Goal: Task Accomplishment & Management: Manage account settings

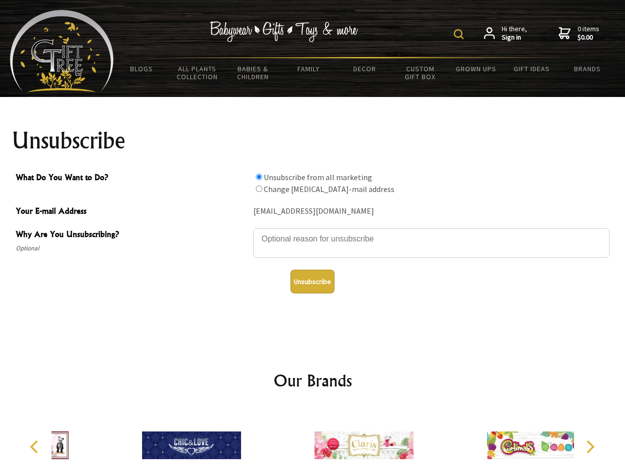
click at [460, 34] on img at bounding box center [459, 34] width 10 height 10
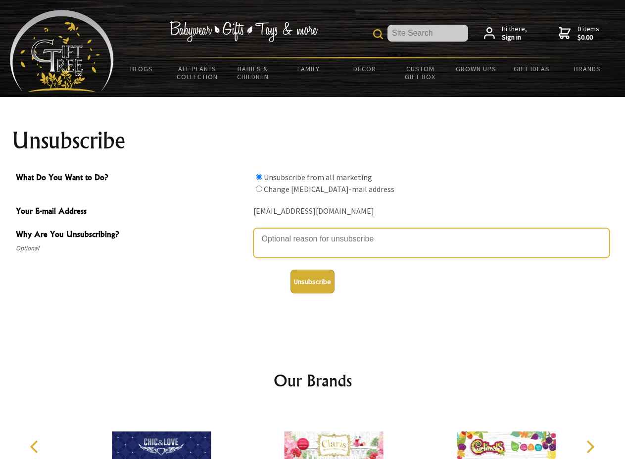
click at [313, 232] on textarea "Why Are You Unsubscribing?" at bounding box center [431, 243] width 356 height 30
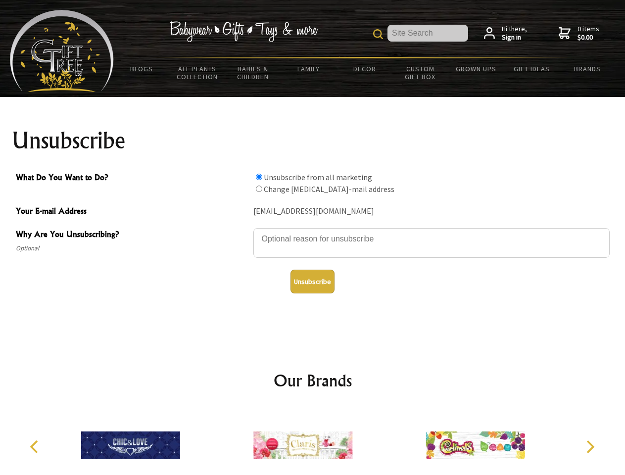
click at [259, 177] on input "What Do You Want to Do?" at bounding box center [259, 177] width 6 height 6
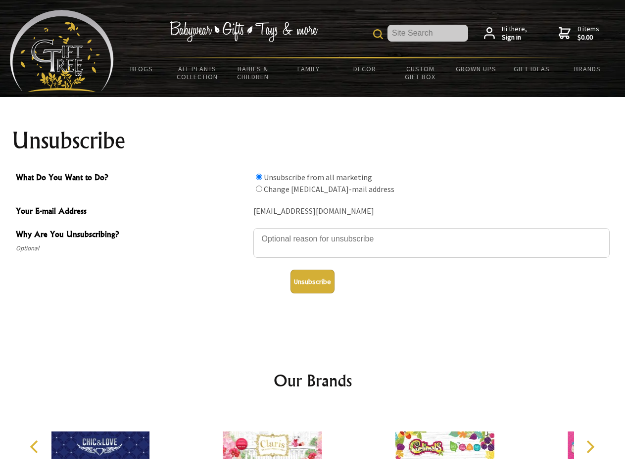
click at [259, 189] on input "What Do You Want to Do?" at bounding box center [259, 189] width 6 height 6
radio input "true"
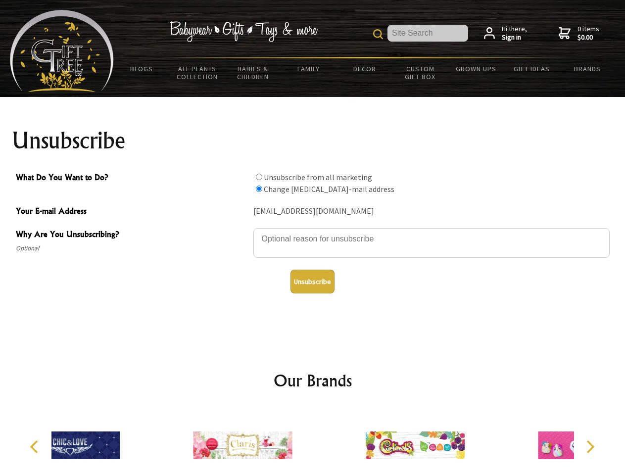
click at [312, 282] on button "Unsubscribe" at bounding box center [312, 282] width 44 height 24
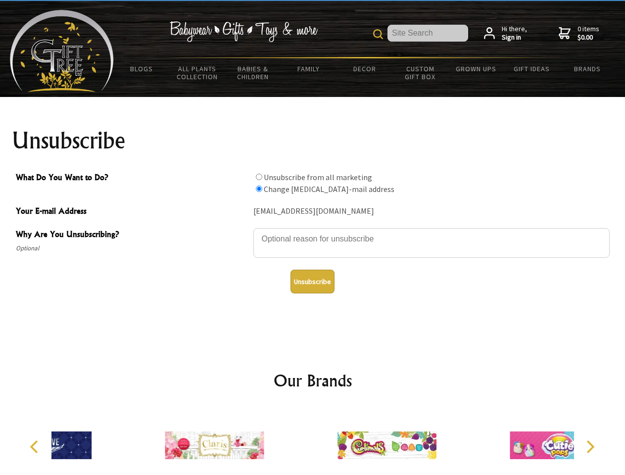
click at [313, 441] on div at bounding box center [387, 446] width 172 height 77
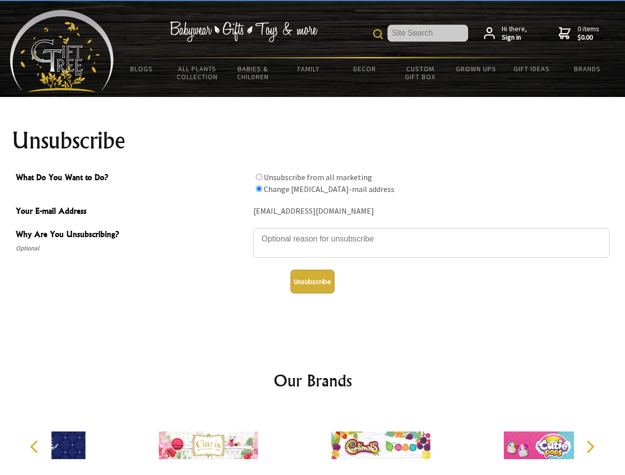
click at [36, 447] on icon "Previous" at bounding box center [35, 446] width 13 height 13
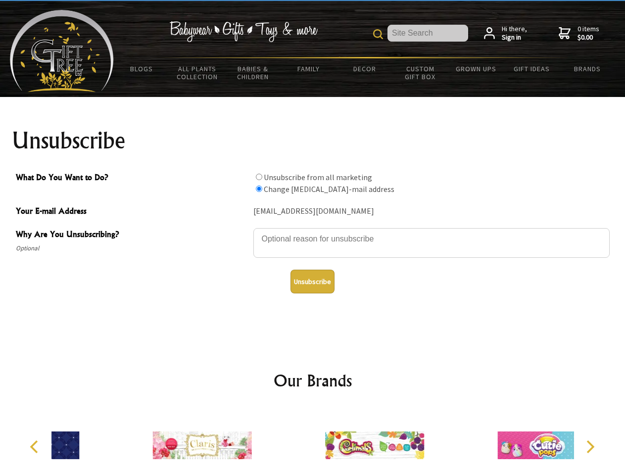
click at [590, 447] on icon "Next" at bounding box center [589, 446] width 13 height 13
